Goal: Use online tool/utility: Utilize a website feature to perform a specific function

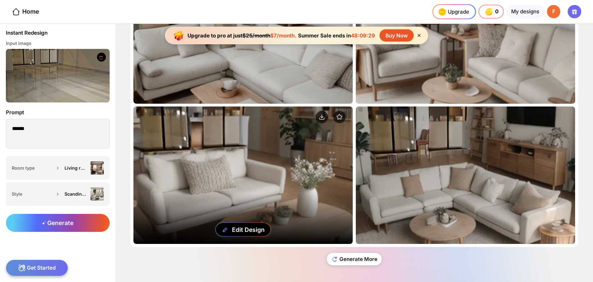
scroll to position [67, 0]
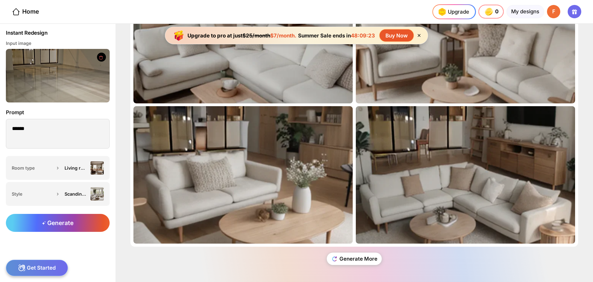
click at [99, 57] on icon at bounding box center [101, 57] width 5 height 5
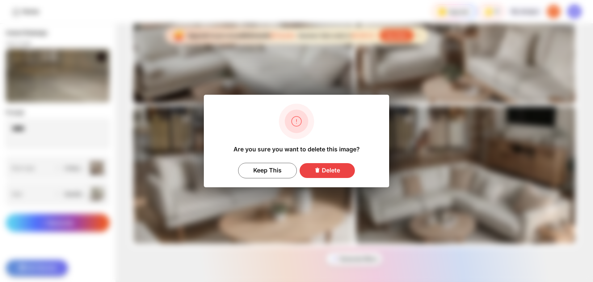
click at [318, 169] on icon at bounding box center [318, 170] width 4 height 5
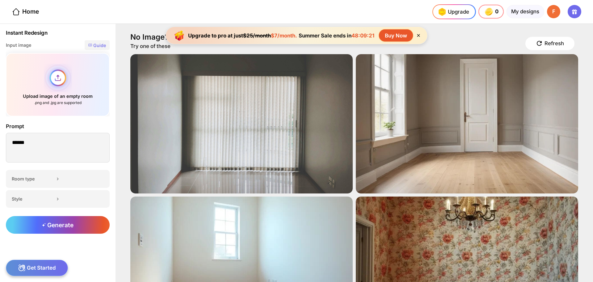
click at [60, 78] on div "Upload image of an empty room .png and .jpg are supported" at bounding box center [58, 84] width 104 height 63
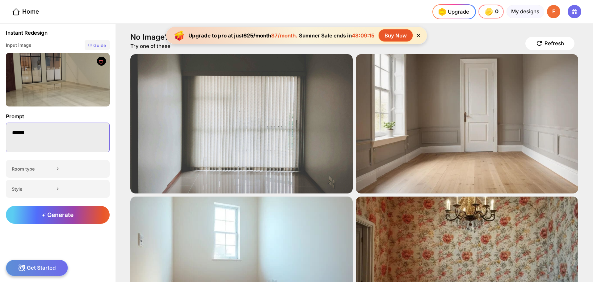
click at [66, 138] on textarea "******" at bounding box center [58, 137] width 104 height 30
click at [65, 165] on div "Room type" at bounding box center [58, 169] width 104 height 18
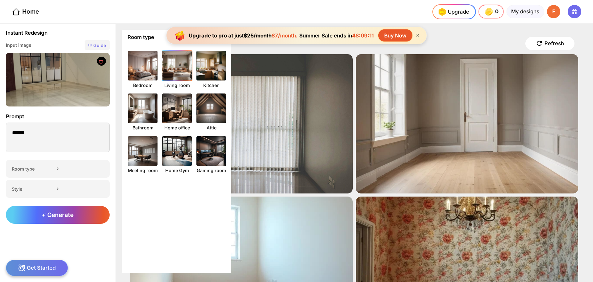
click at [176, 70] on img at bounding box center [177, 65] width 33 height 33
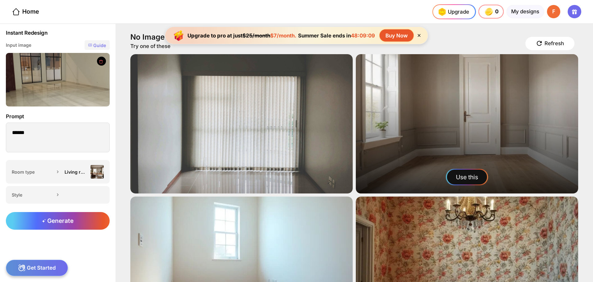
scroll to position [62, 0]
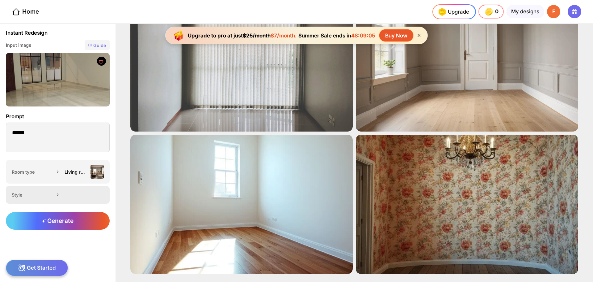
click at [52, 196] on div "Style" at bounding box center [33, 194] width 42 height 5
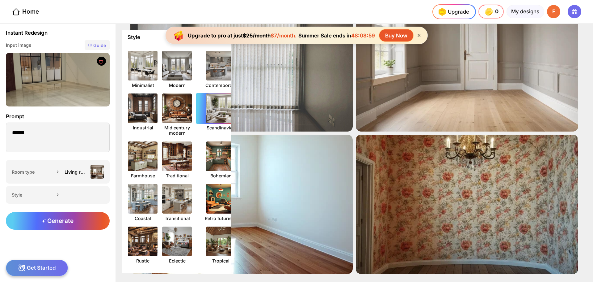
click at [217, 112] on img at bounding box center [221, 108] width 33 height 33
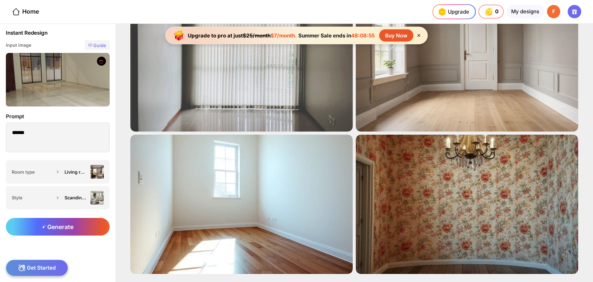
click at [58, 225] on span "Generate" at bounding box center [58, 226] width 32 height 7
click at [561, 12] on div "Upgrade 0 0 0 0 credits left Upgrade My designs F" at bounding box center [513, 11] width 161 height 23
click at [557, 11] on div "F" at bounding box center [553, 11] width 13 height 13
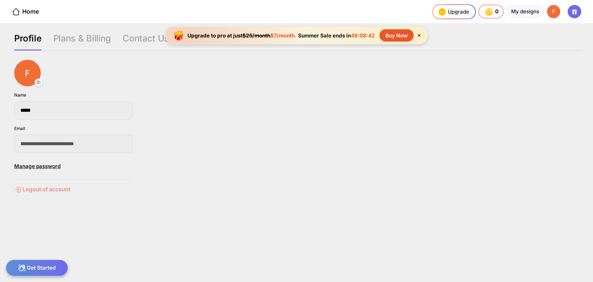
click at [38, 187] on div "Logout of account" at bounding box center [73, 188] width 119 height 7
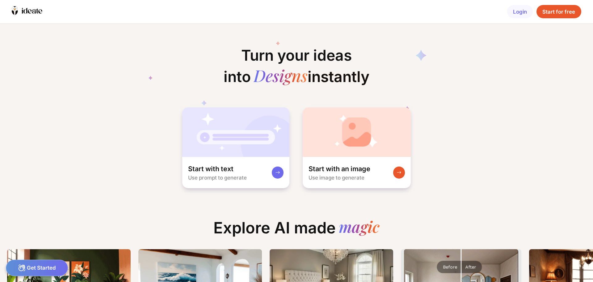
click at [554, 12] on div "Start for free" at bounding box center [559, 11] width 45 height 13
